Goal: Transaction & Acquisition: Purchase product/service

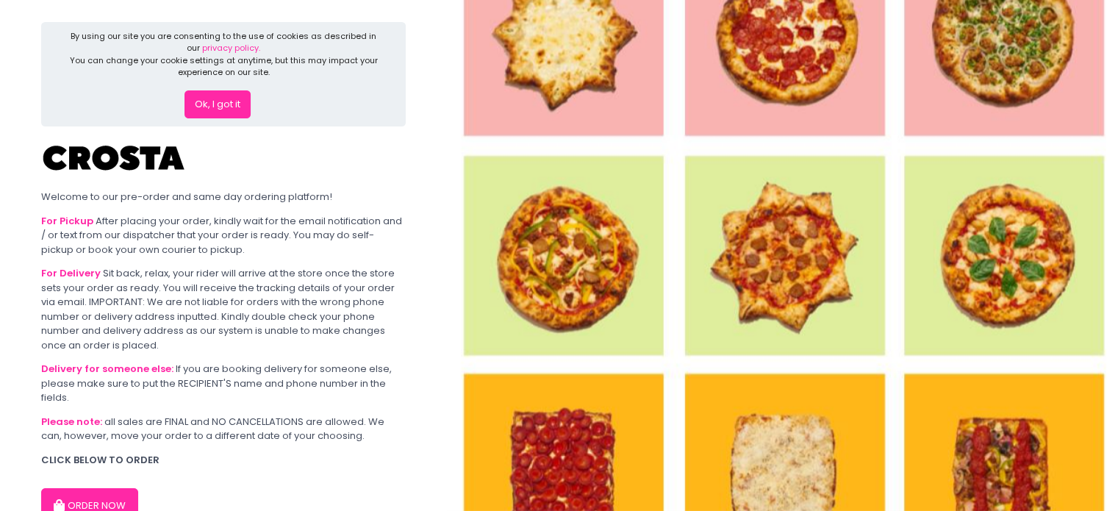
scroll to position [85, 0]
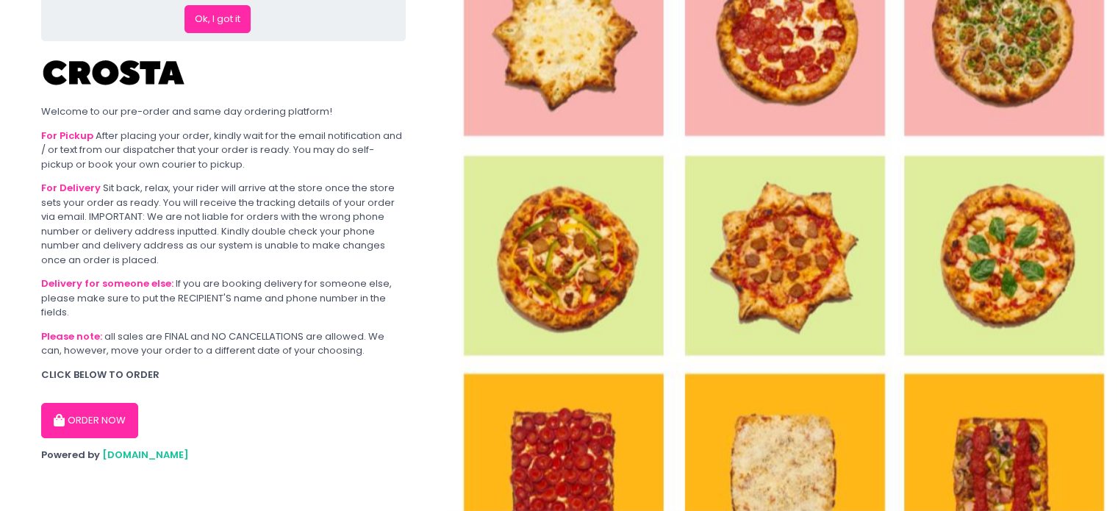
click at [109, 413] on button "ORDER NOW" at bounding box center [89, 420] width 97 height 35
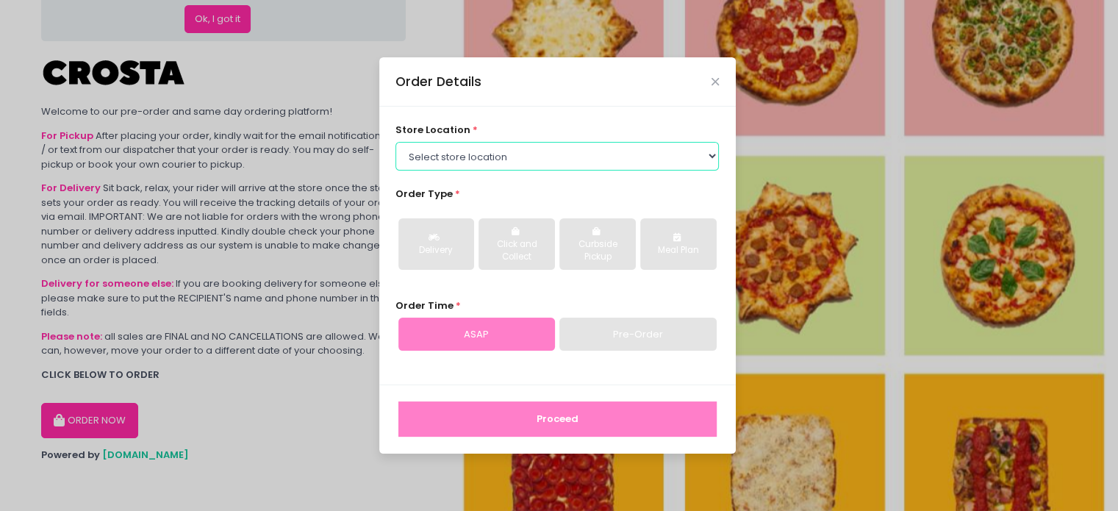
click at [530, 160] on select "Select store location [PERSON_NAME] Pizza - [PERSON_NAME] Pizza - [GEOGRAPHIC_D…" at bounding box center [556, 156] width 323 height 28
click at [395, 142] on select "Select store location [PERSON_NAME] Pizza - [PERSON_NAME] Pizza - [GEOGRAPHIC_D…" at bounding box center [556, 156] width 323 height 28
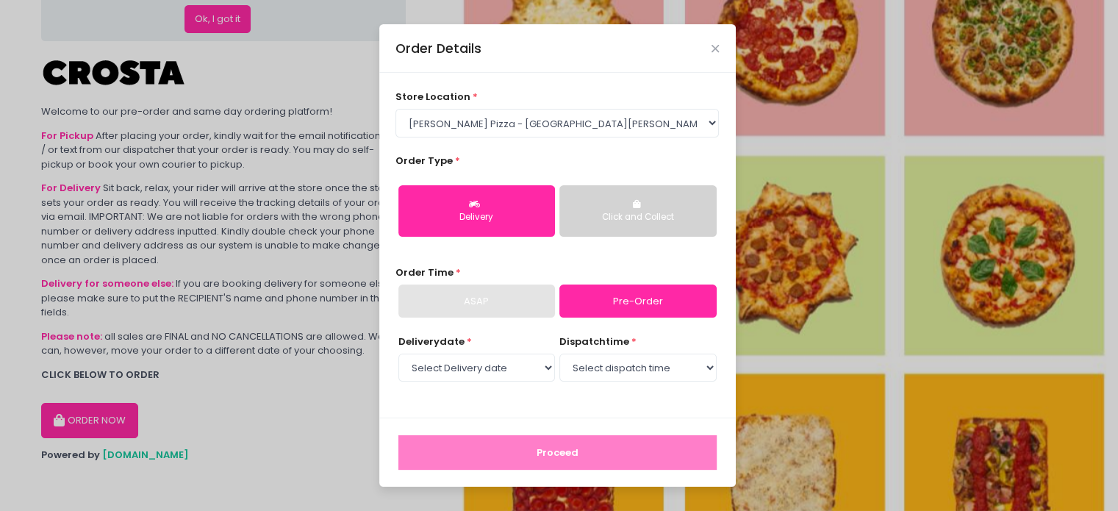
click at [506, 205] on button "Delivery" at bounding box center [476, 210] width 157 height 51
click at [473, 122] on select "Select store location [PERSON_NAME] Pizza - [PERSON_NAME] Pizza - [GEOGRAPHIC_D…" at bounding box center [556, 123] width 323 height 28
select select "5fabb2e53664a8677beaeb89"
click at [395, 109] on select "Select store location [PERSON_NAME] Pizza - [PERSON_NAME] Pizza - [GEOGRAPHIC_D…" at bounding box center [556, 123] width 323 height 28
click at [511, 370] on select "Select Delivery date [DATE] [DATE] [DATE] [DATE] [DATE] [DATE]" at bounding box center [476, 367] width 157 height 28
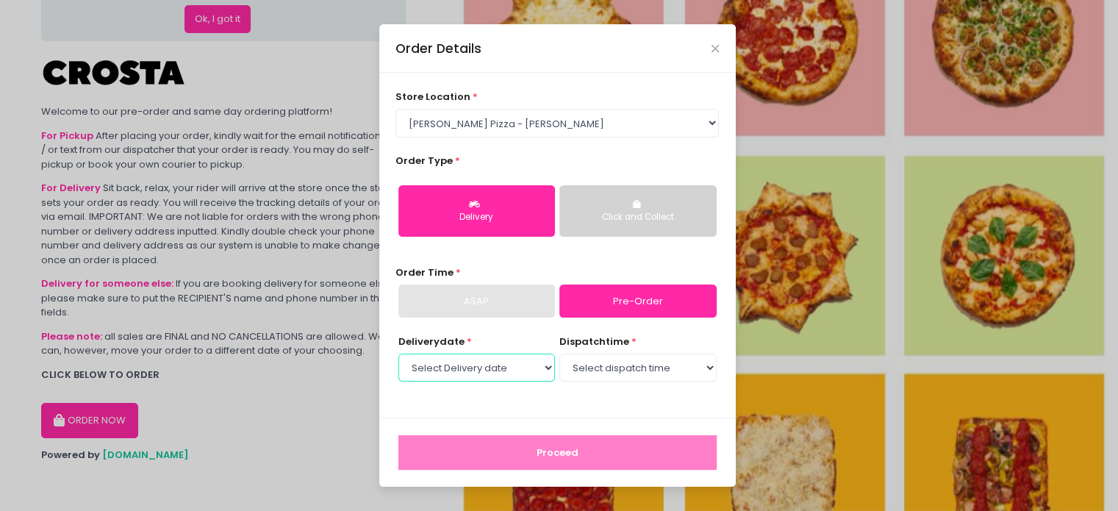
select select "[DATE]"
click at [398, 353] on select "Select Delivery date [DATE] [DATE] [DATE] [DATE] [DATE] [DATE]" at bounding box center [476, 367] width 157 height 28
click at [586, 362] on select "Select dispatch time 01:00 PM - 01:30 PM 01:30 PM - 02:00 PM 02:00 PM - 02:30 P…" at bounding box center [637, 367] width 157 height 28
select select "13:00"
click at [559, 353] on select "Select dispatch time 01:00 PM - 01:30 PM 01:30 PM - 02:00 PM 02:00 PM - 02:30 P…" at bounding box center [637, 367] width 157 height 28
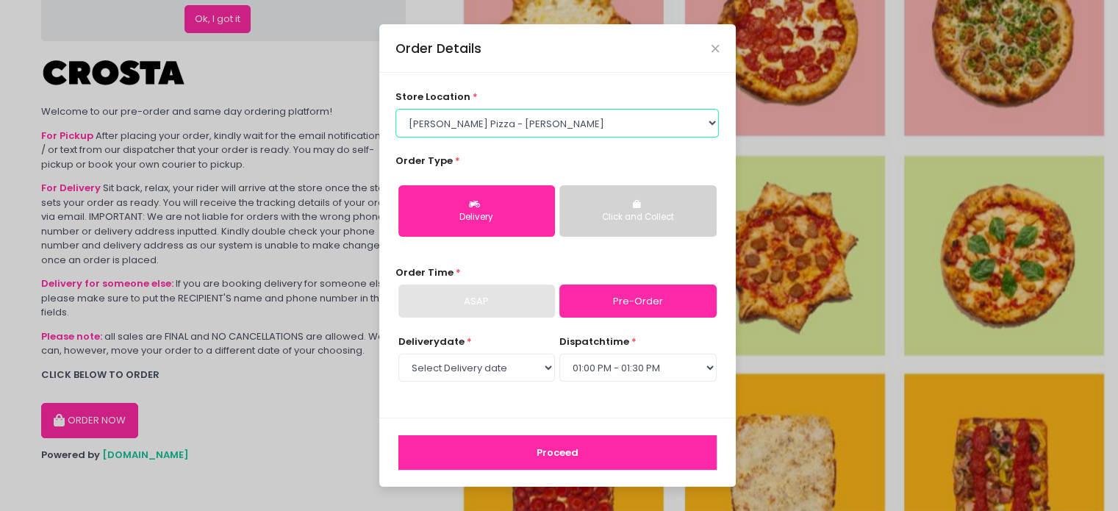
click at [538, 121] on select "Select store location [PERSON_NAME] Pizza - [PERSON_NAME] Pizza - [GEOGRAPHIC_D…" at bounding box center [556, 123] width 323 height 28
select select "65090bae48156caed44a5eb4"
click at [395, 109] on select "Select store location [PERSON_NAME] Pizza - [PERSON_NAME] Pizza - [GEOGRAPHIC_D…" at bounding box center [556, 123] width 323 height 28
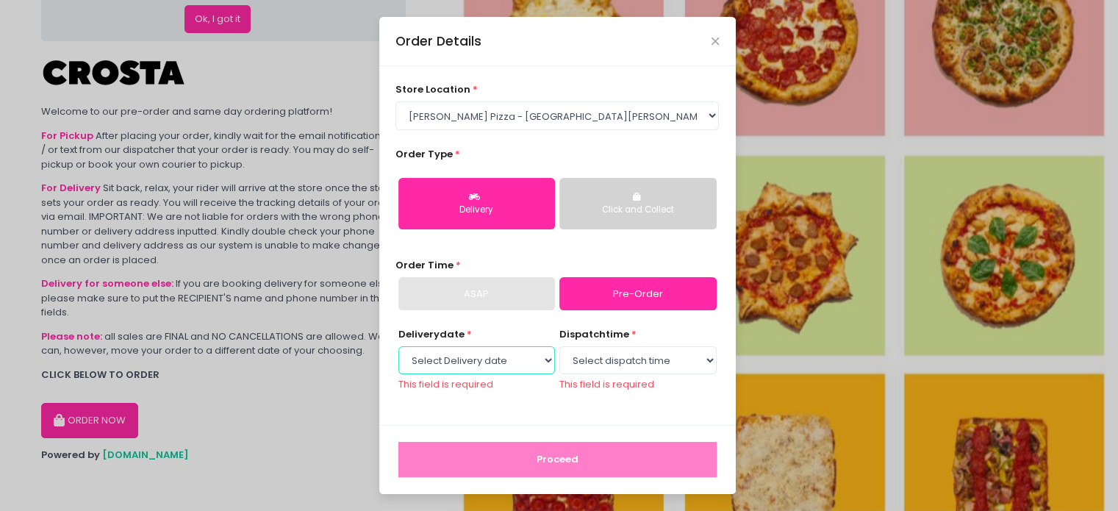
click at [509, 364] on select "Select Delivery date [DATE] [DATE] [DATE] [DATE] [DATE] [DATE]" at bounding box center [476, 360] width 157 height 28
select select "[DATE]"
click at [398, 353] on select "Select Delivery date [DATE] [DATE] [DATE] [DATE] [DATE] [DATE]" at bounding box center [476, 360] width 157 height 28
click at [617, 353] on select "Select dispatch time 12:30 PM - 01:00 PM 01:00 PM - 01:30 PM 01:30 PM - 02:00 P…" at bounding box center [637, 360] width 157 height 28
select select "12:30"
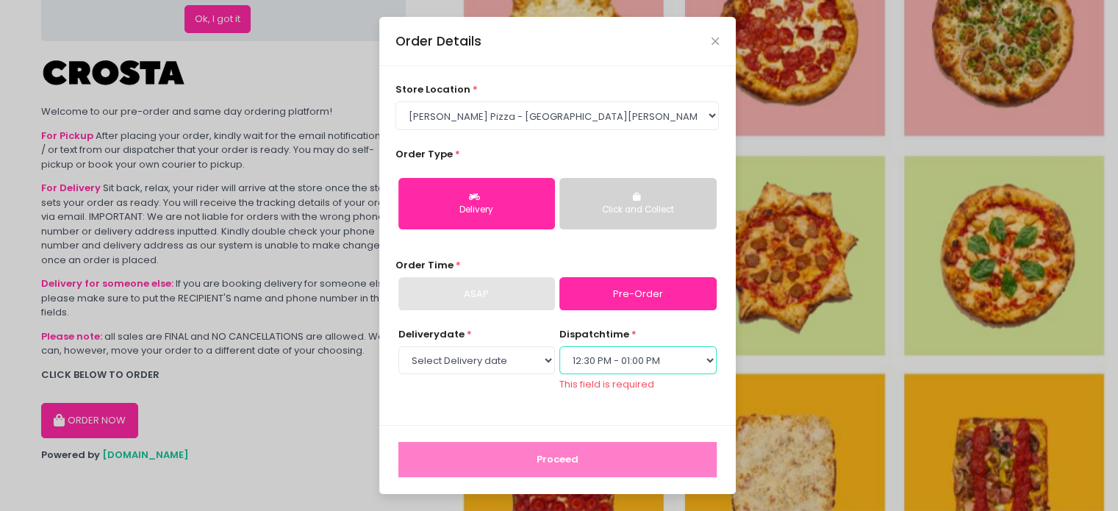
click at [559, 353] on select "Select dispatch time 12:30 PM - 01:00 PM 01:00 PM - 01:30 PM 01:30 PM - 02:00 P…" at bounding box center [637, 360] width 157 height 28
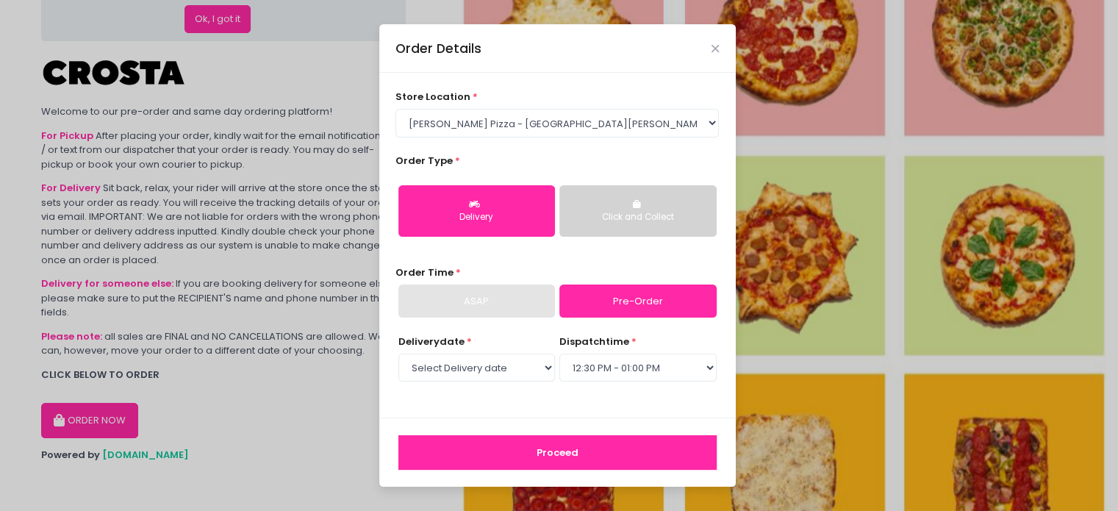
click at [569, 464] on button "Proceed" at bounding box center [557, 452] width 318 height 35
